Goal: Entertainment & Leisure: Consume media (video, audio)

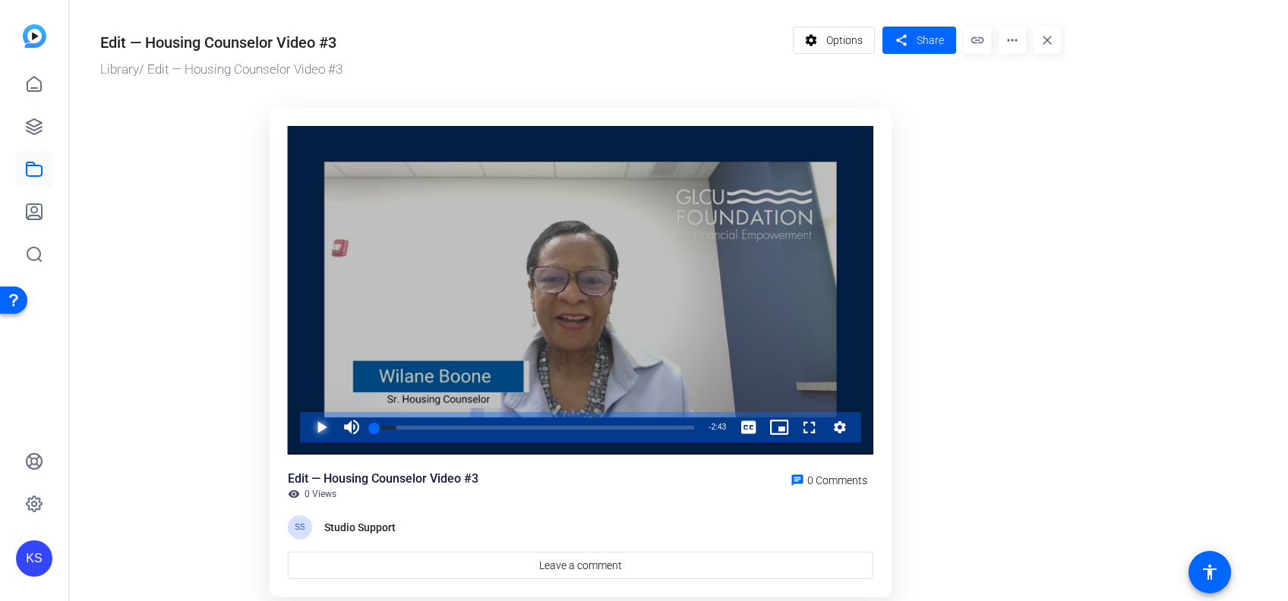
click at [306, 425] on span "Video Player" at bounding box center [306, 427] width 0 height 30
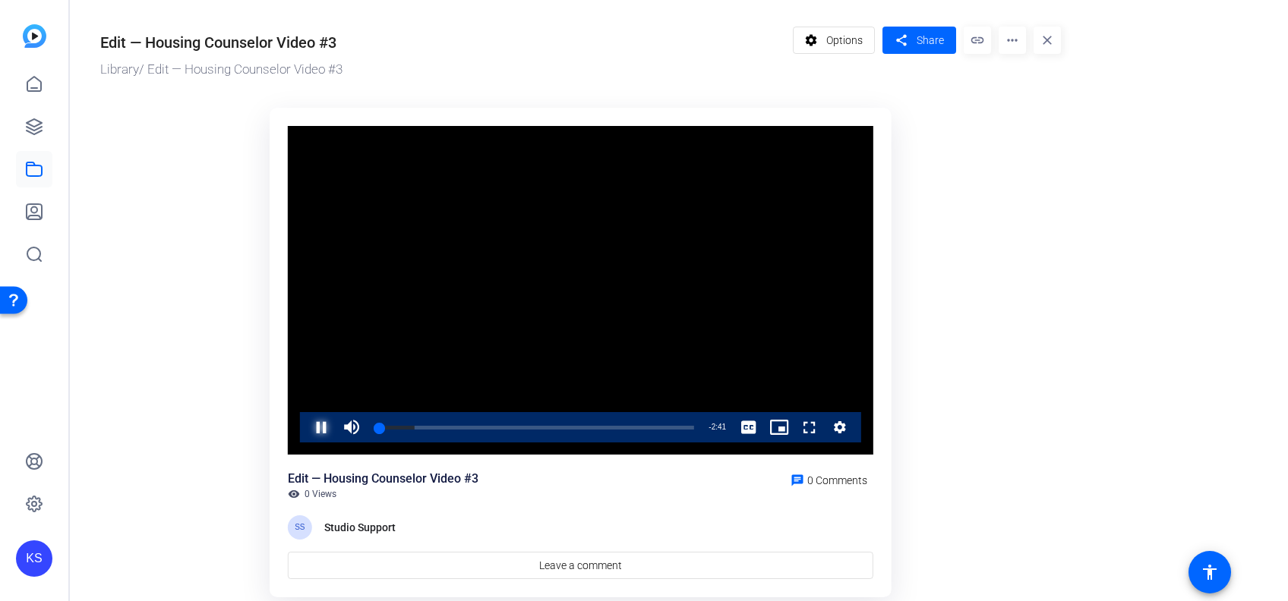
click at [306, 431] on span "Video Player" at bounding box center [306, 427] width 0 height 30
click at [306, 425] on span "Video Player" at bounding box center [306, 427] width 0 height 30
click at [374, 428] on div "0:00" at bounding box center [374, 428] width 1 height 4
click at [306, 425] on span "Video Player" at bounding box center [306, 427] width 0 height 30
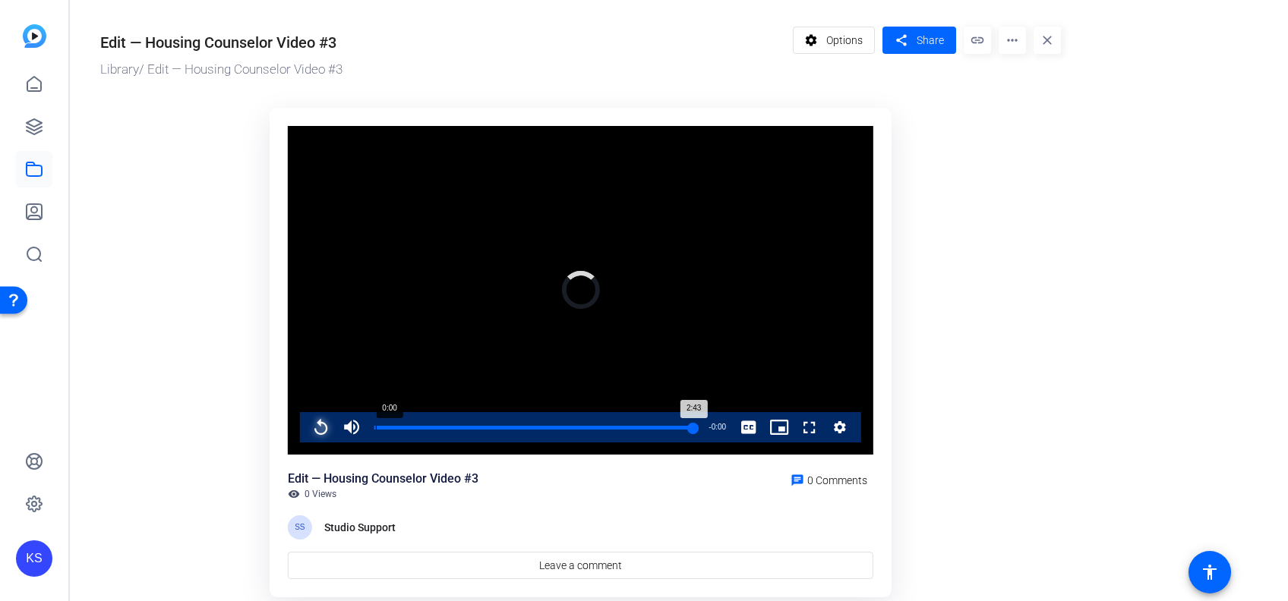
click at [376, 428] on div "0:00" at bounding box center [376, 428] width 1 height 4
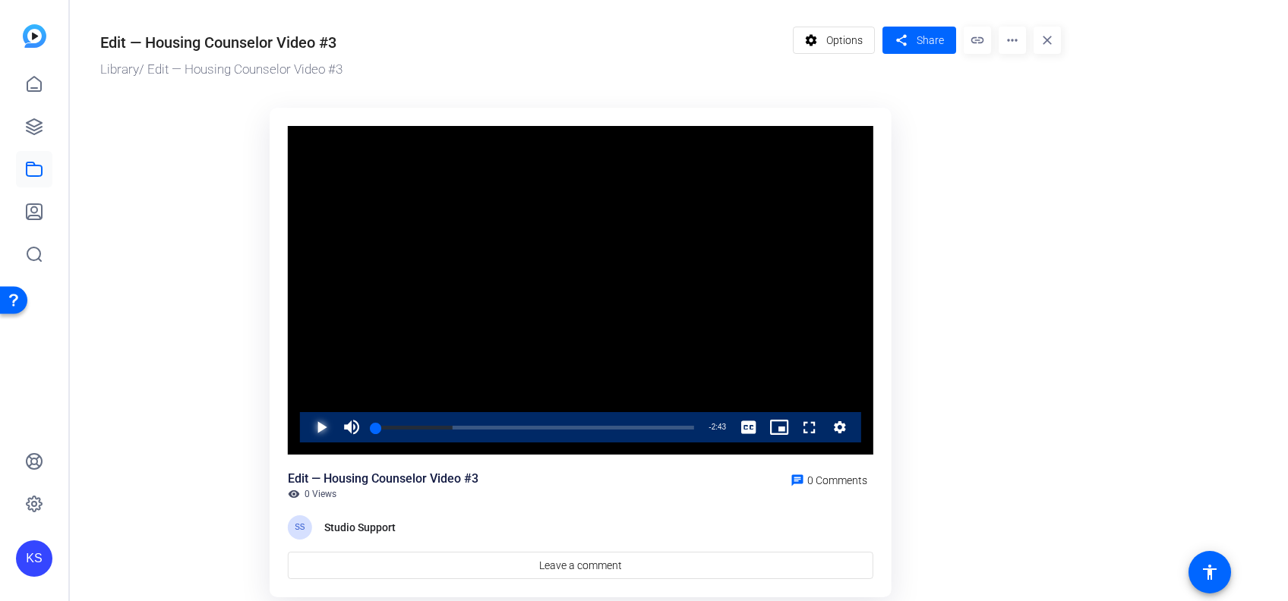
click at [306, 424] on span "Video Player" at bounding box center [306, 427] width 0 height 30
click at [33, 128] on icon at bounding box center [34, 127] width 18 height 18
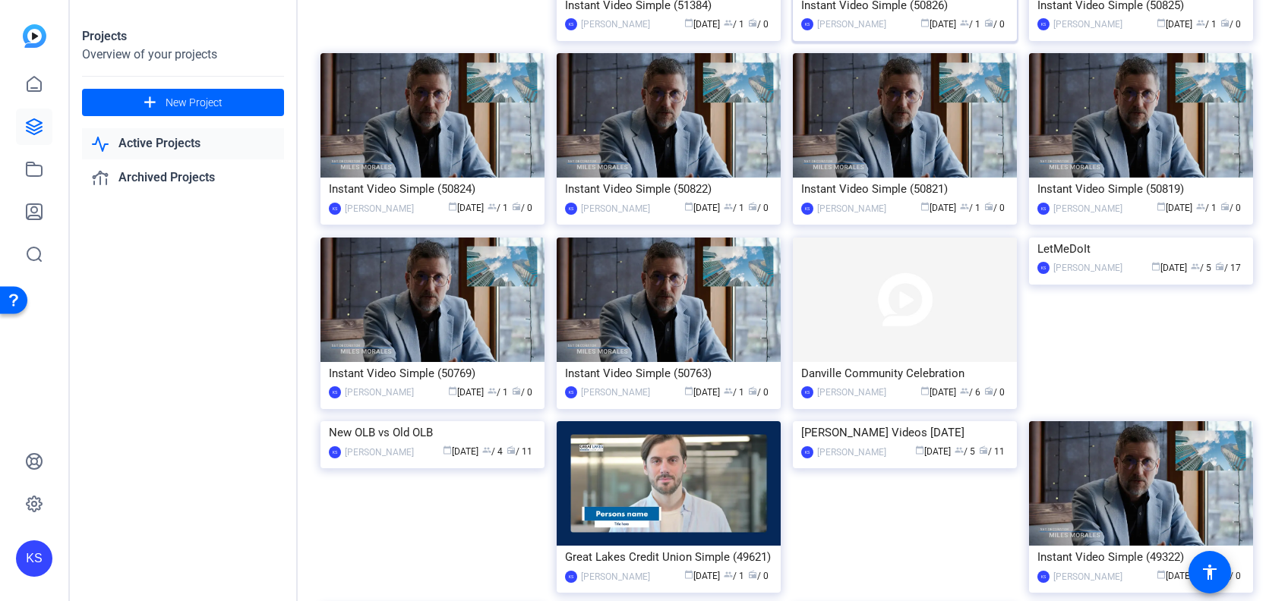
scroll to position [428, 0]
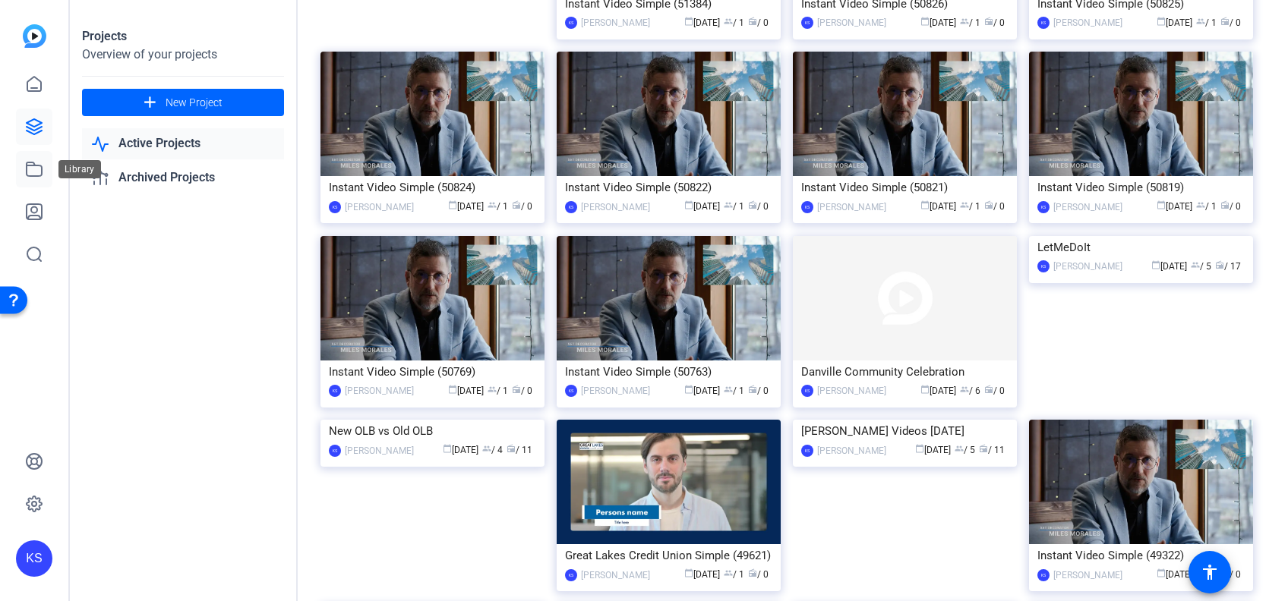
click at [33, 168] on icon at bounding box center [34, 169] width 18 height 18
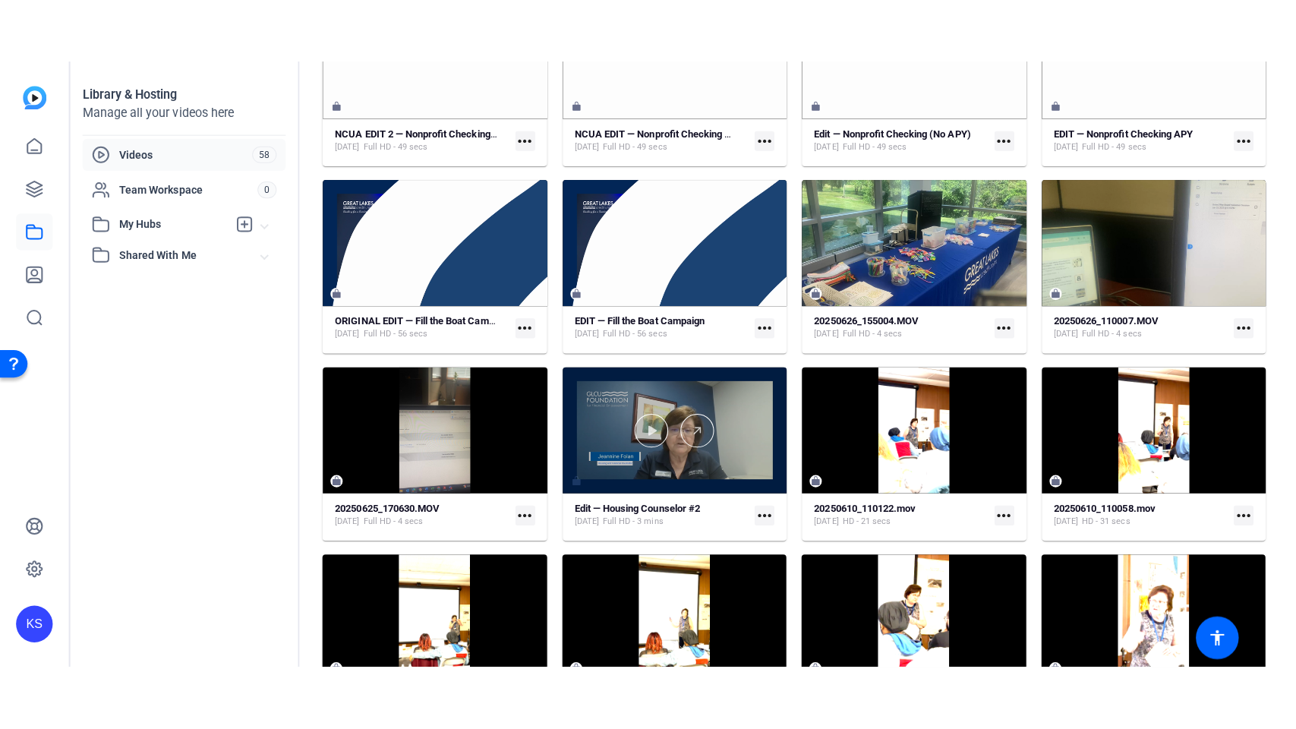
scroll to position [945, 0]
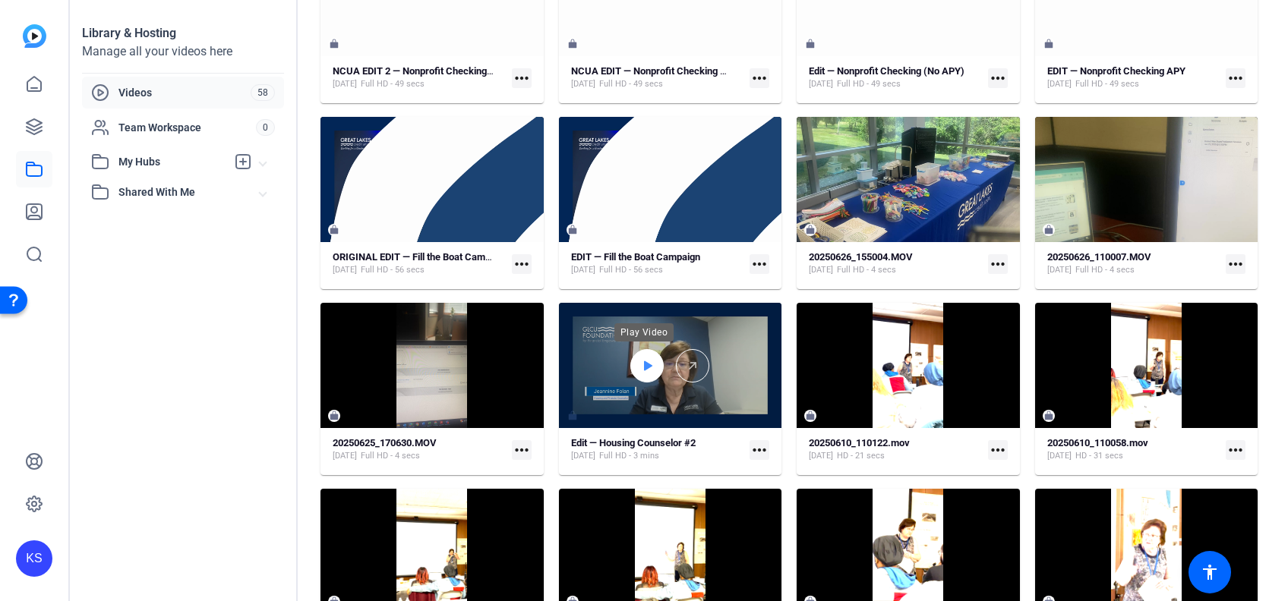
click at [645, 357] on icon at bounding box center [647, 366] width 12 height 18
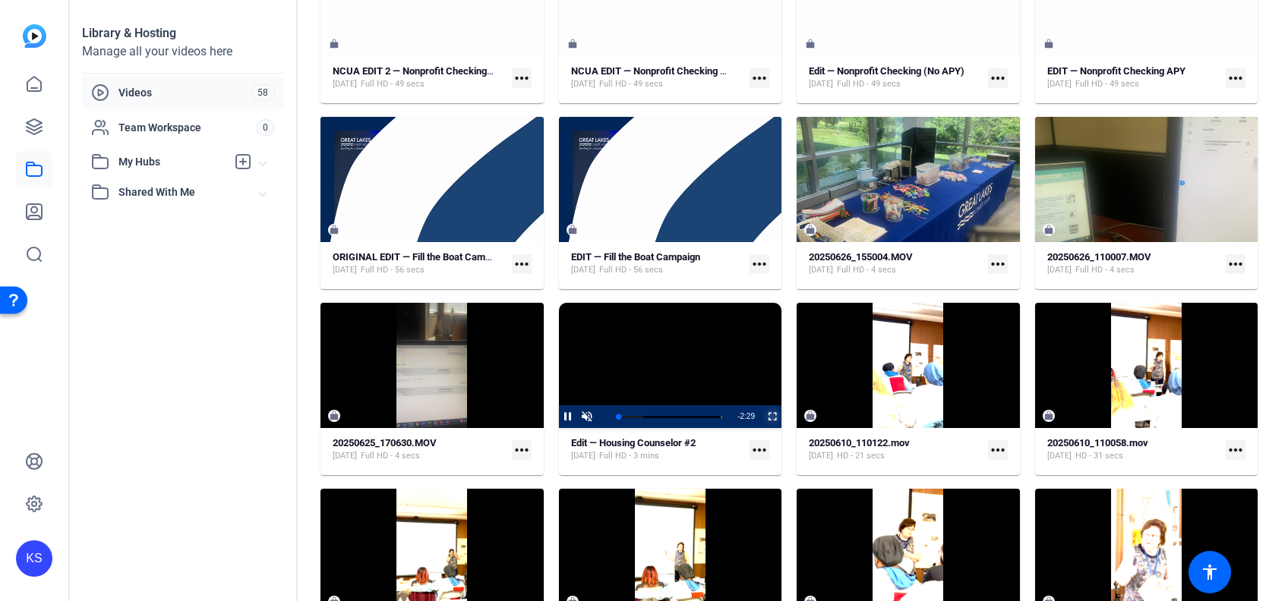
click at [762, 417] on span "Video Player" at bounding box center [762, 417] width 0 height 23
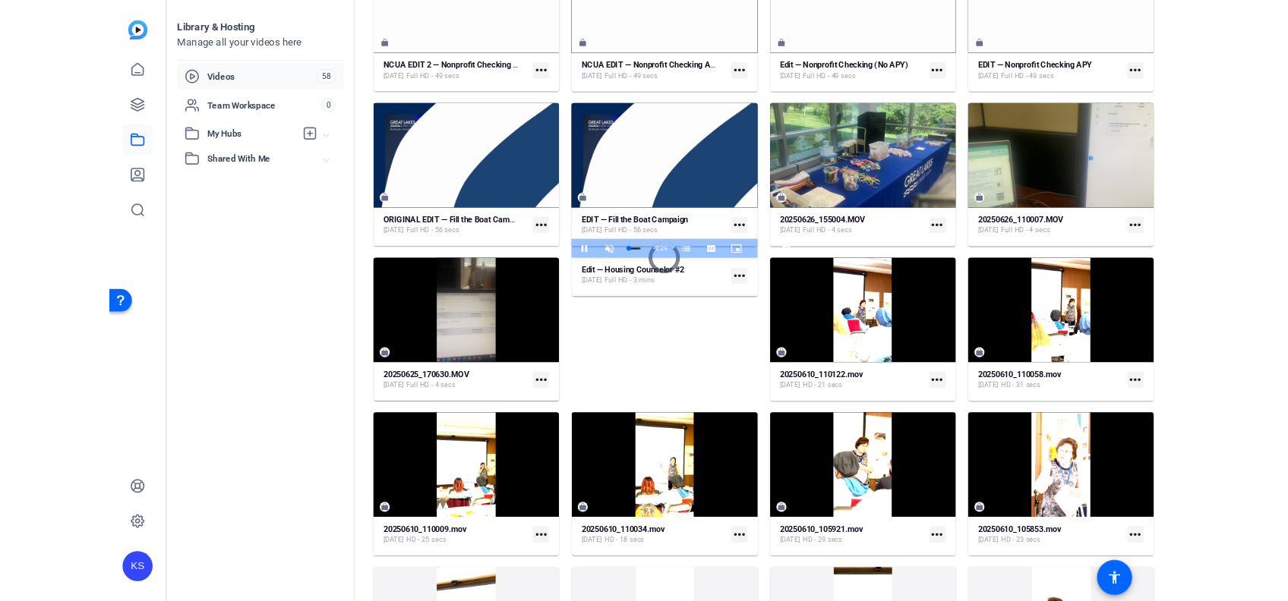
scroll to position [137, 0]
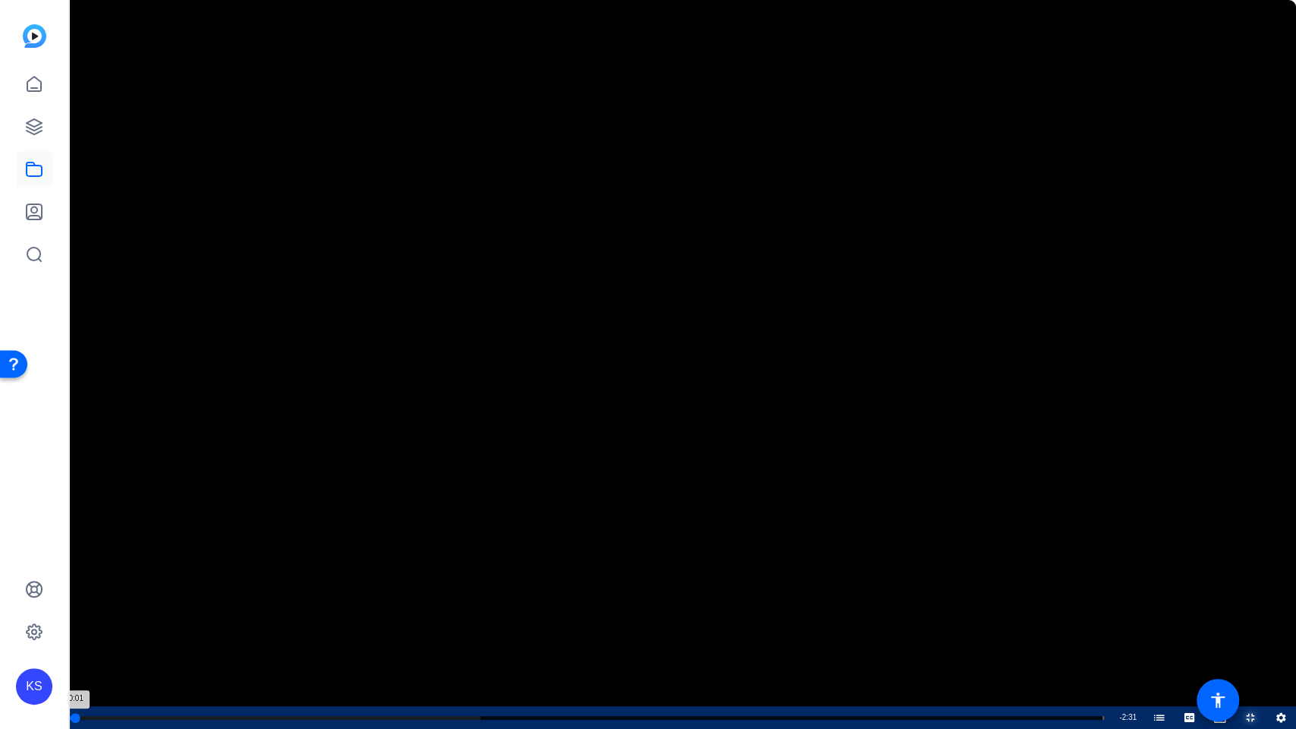
click at [76, 601] on div "Loaded : 39.78% 0:01 0:01 Housing and Financial Counselor [PERSON_NAME] (00:00)" at bounding box center [586, 717] width 1051 height 23
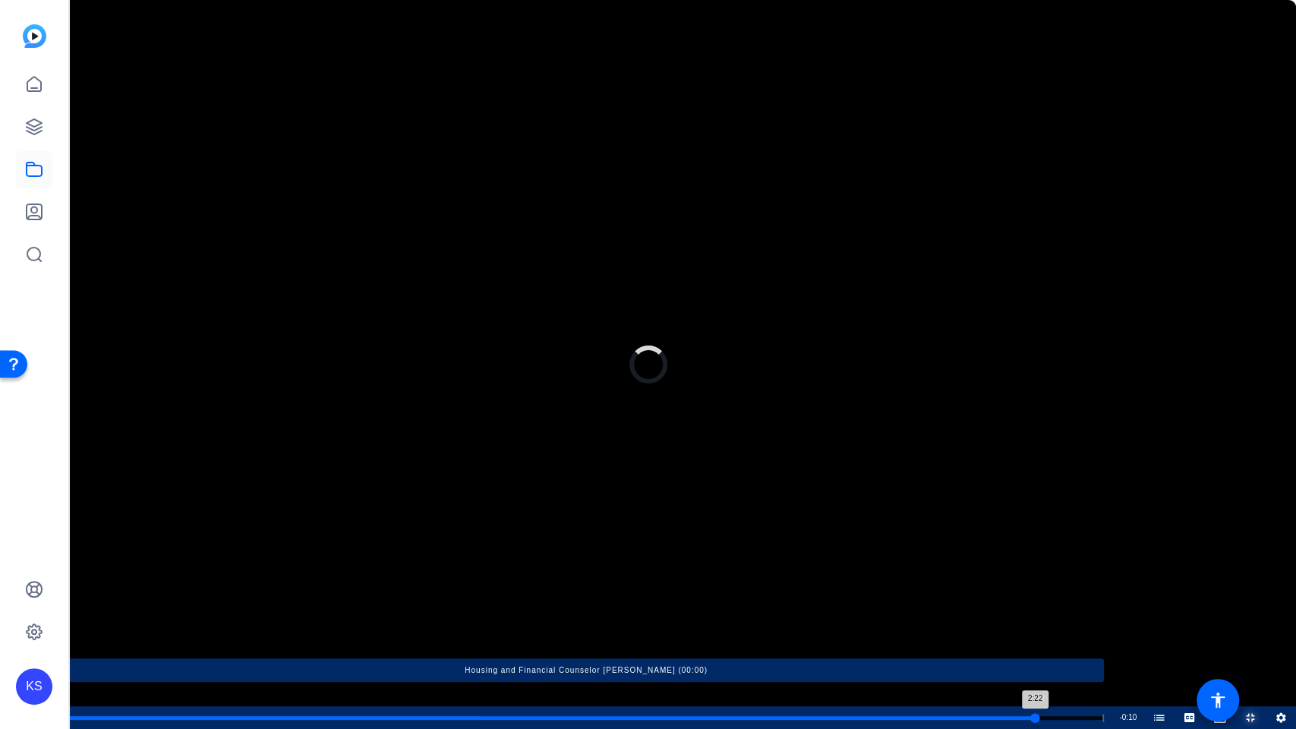
click at [1034, 601] on div "Loaded : 39.78% 2:22 2:22 Housing and Financial Counselor [PERSON_NAME] (00:00)" at bounding box center [586, 718] width 1036 height 4
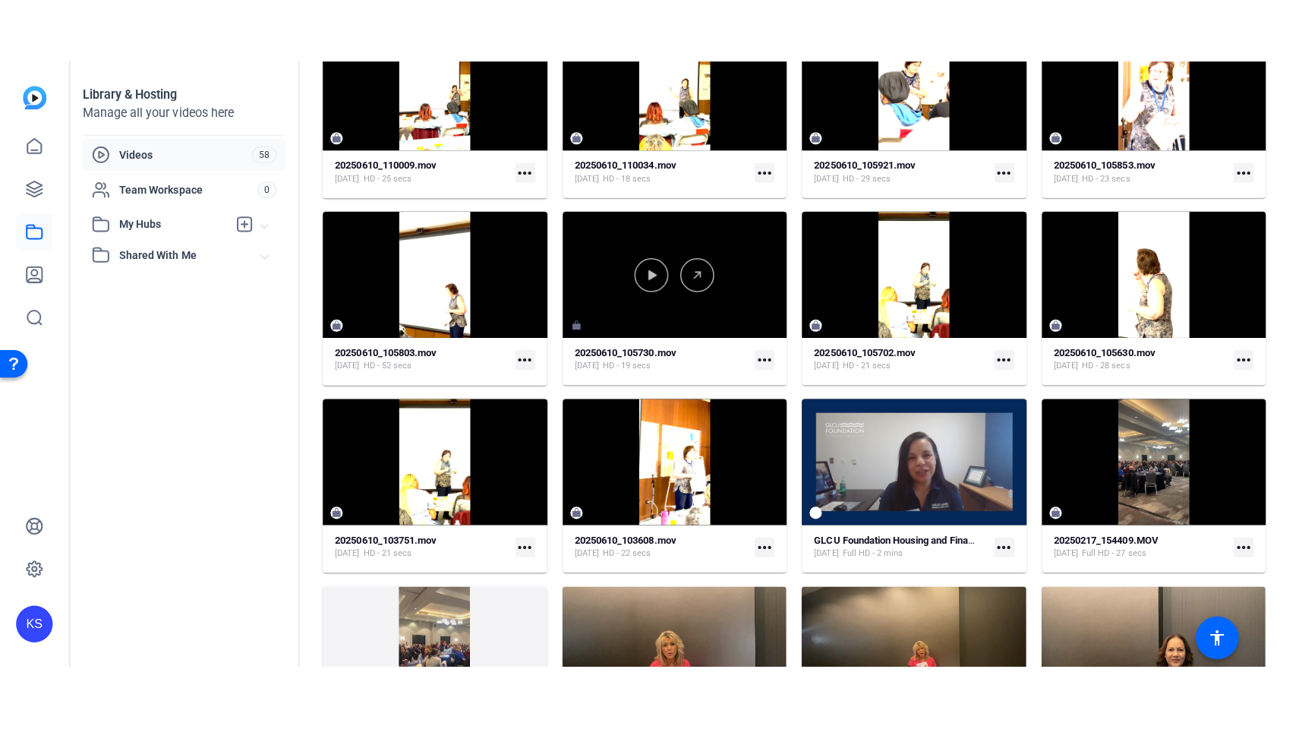
scroll to position [1472, 0]
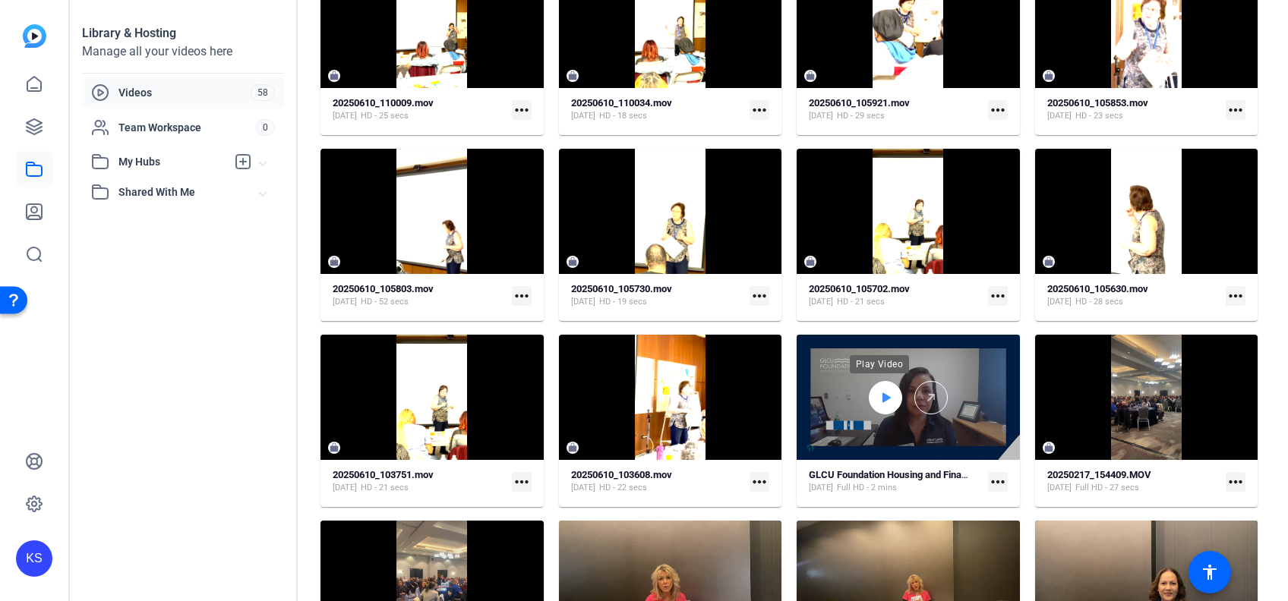
click at [869, 383] on div at bounding box center [885, 397] width 33 height 33
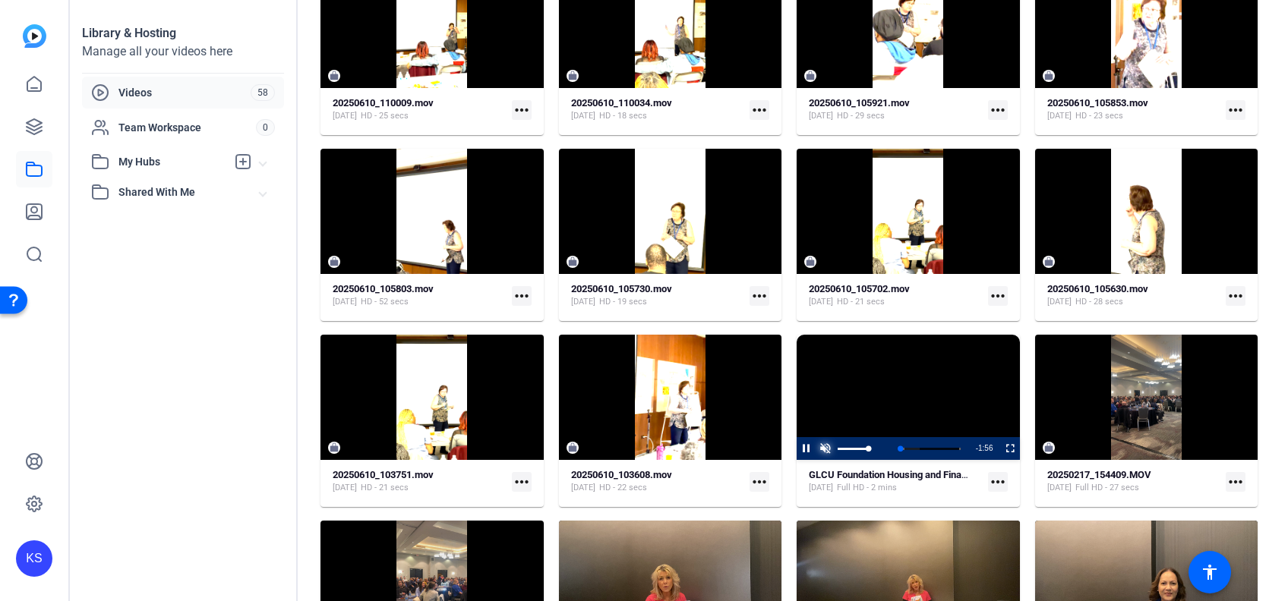
click at [820, 449] on span "Video Player" at bounding box center [825, 449] width 19 height 0
click at [1001, 447] on span "Video Player" at bounding box center [1001, 448] width 0 height 23
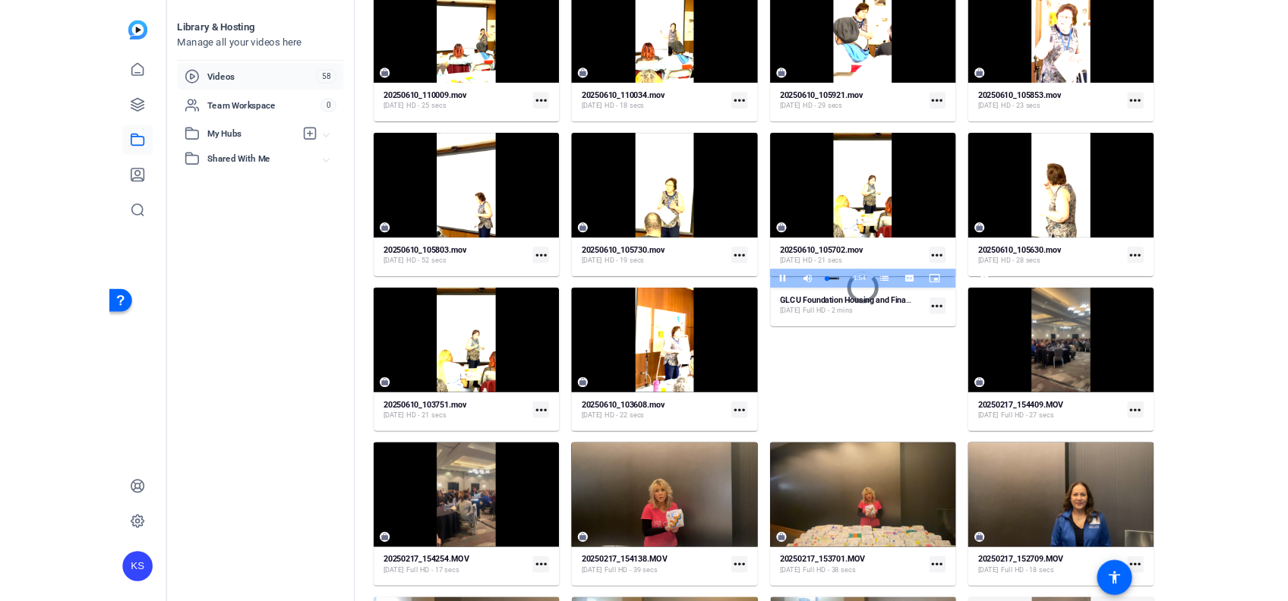
scroll to position [88, 0]
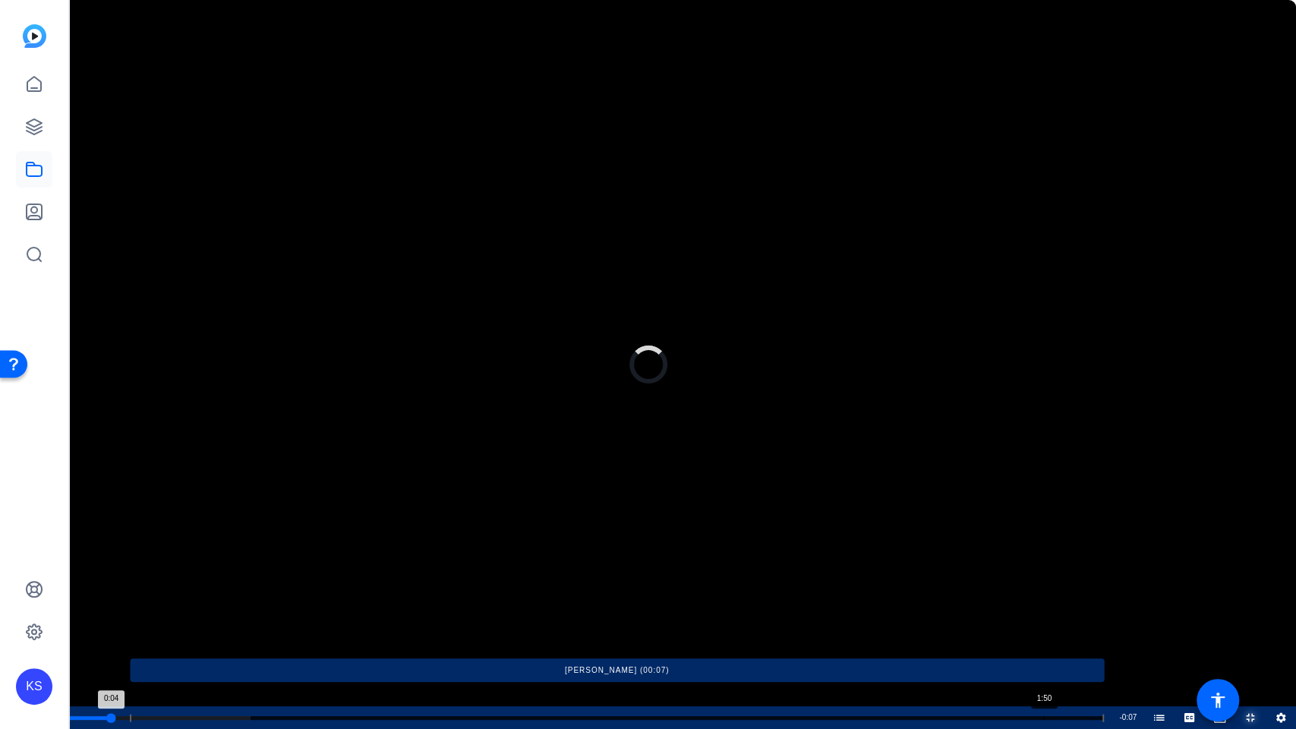
click at [1043, 601] on div "Progress Bar" at bounding box center [617, 718] width 974 height 8
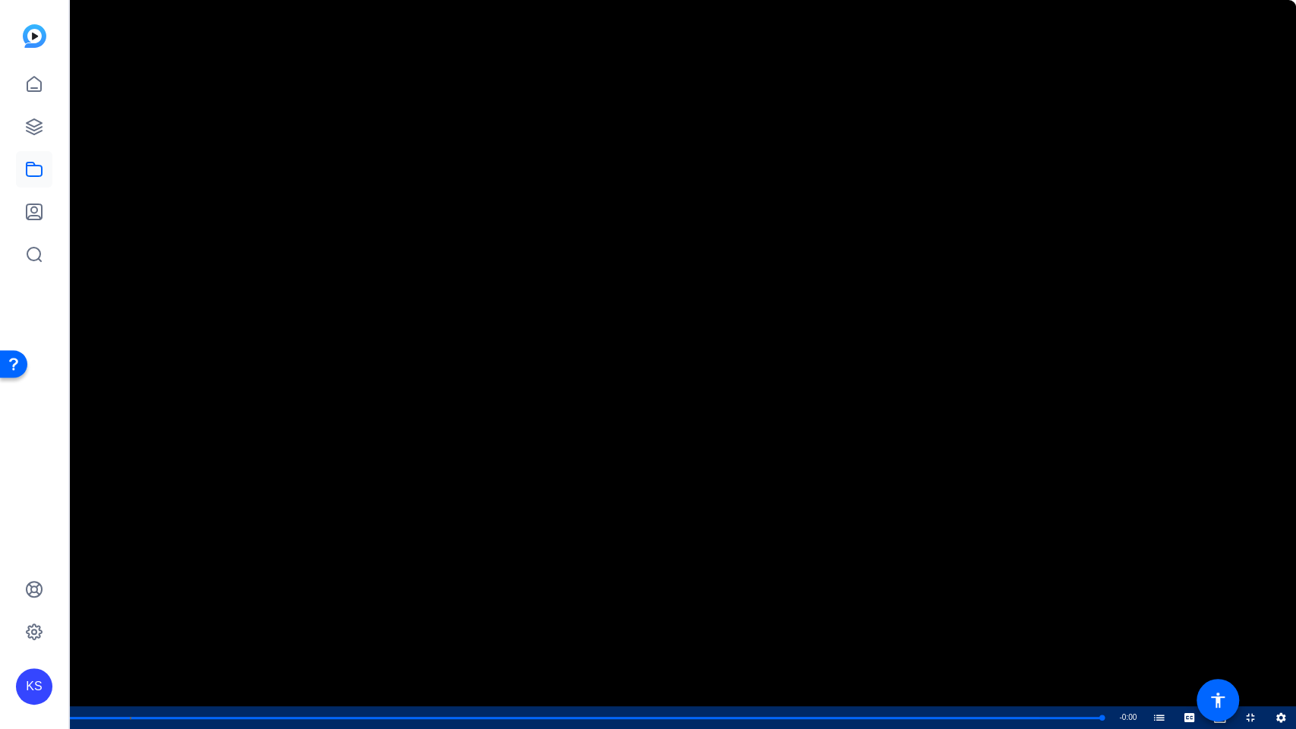
click at [705, 515] on video "Video Player" at bounding box center [648, 364] width 1296 height 729
